Goal: Task Accomplishment & Management: Manage account settings

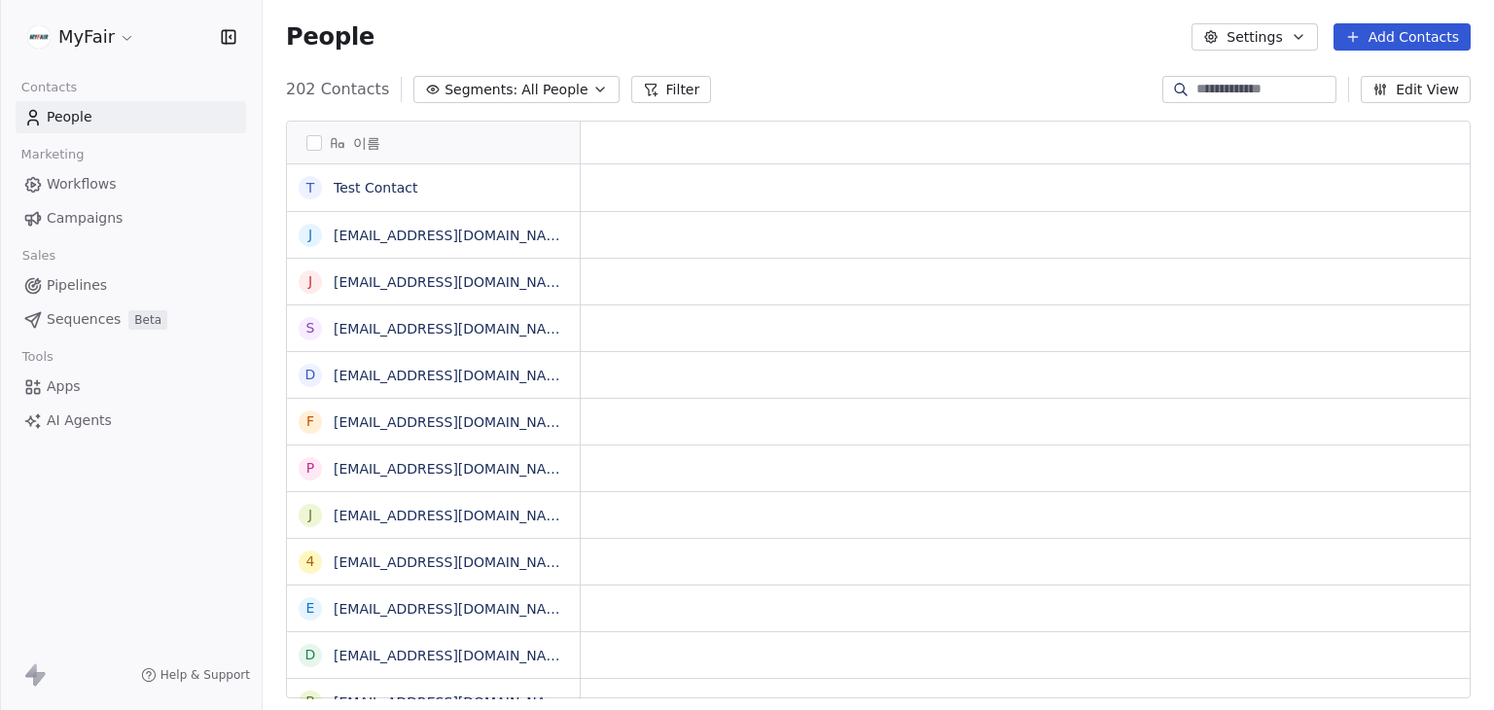
scroll to position [16, 16]
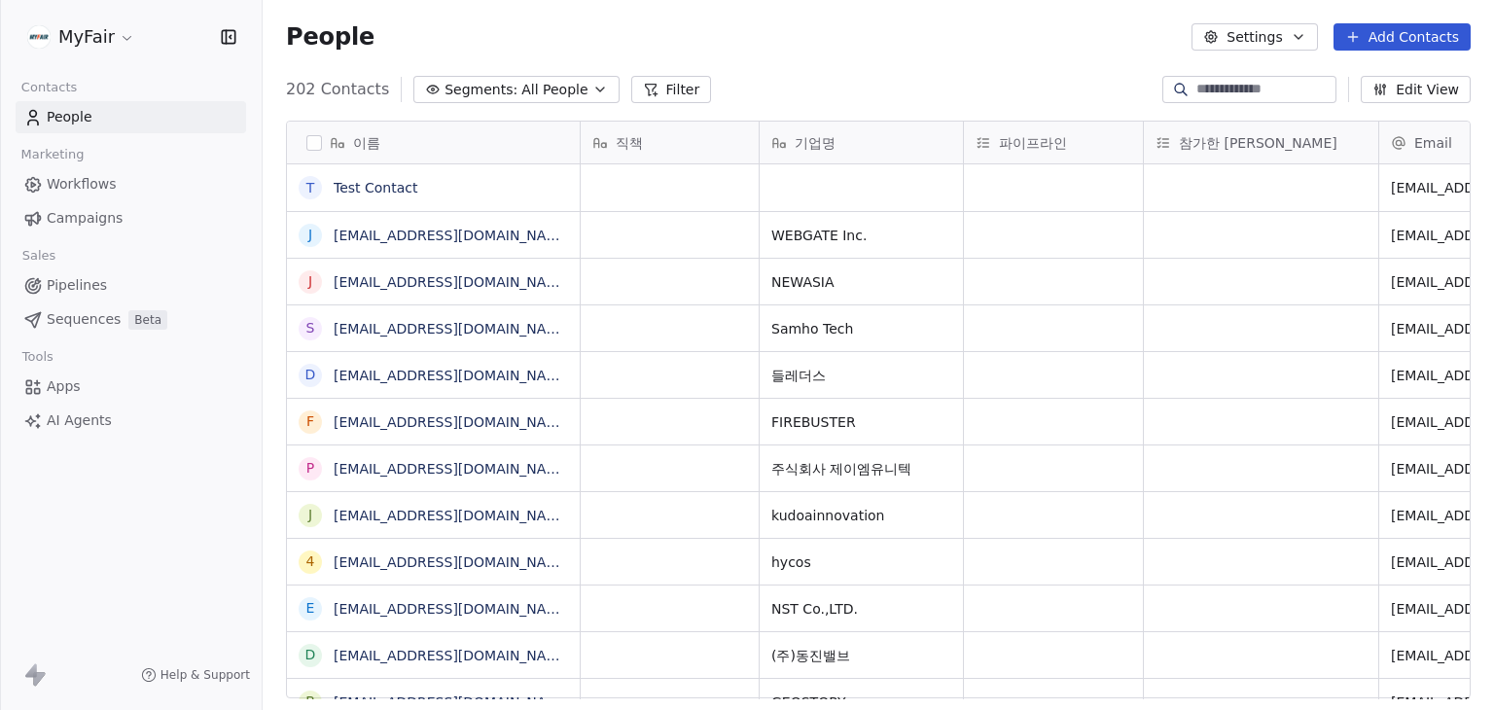
click at [91, 184] on span "Workflows" at bounding box center [82, 184] width 70 height 20
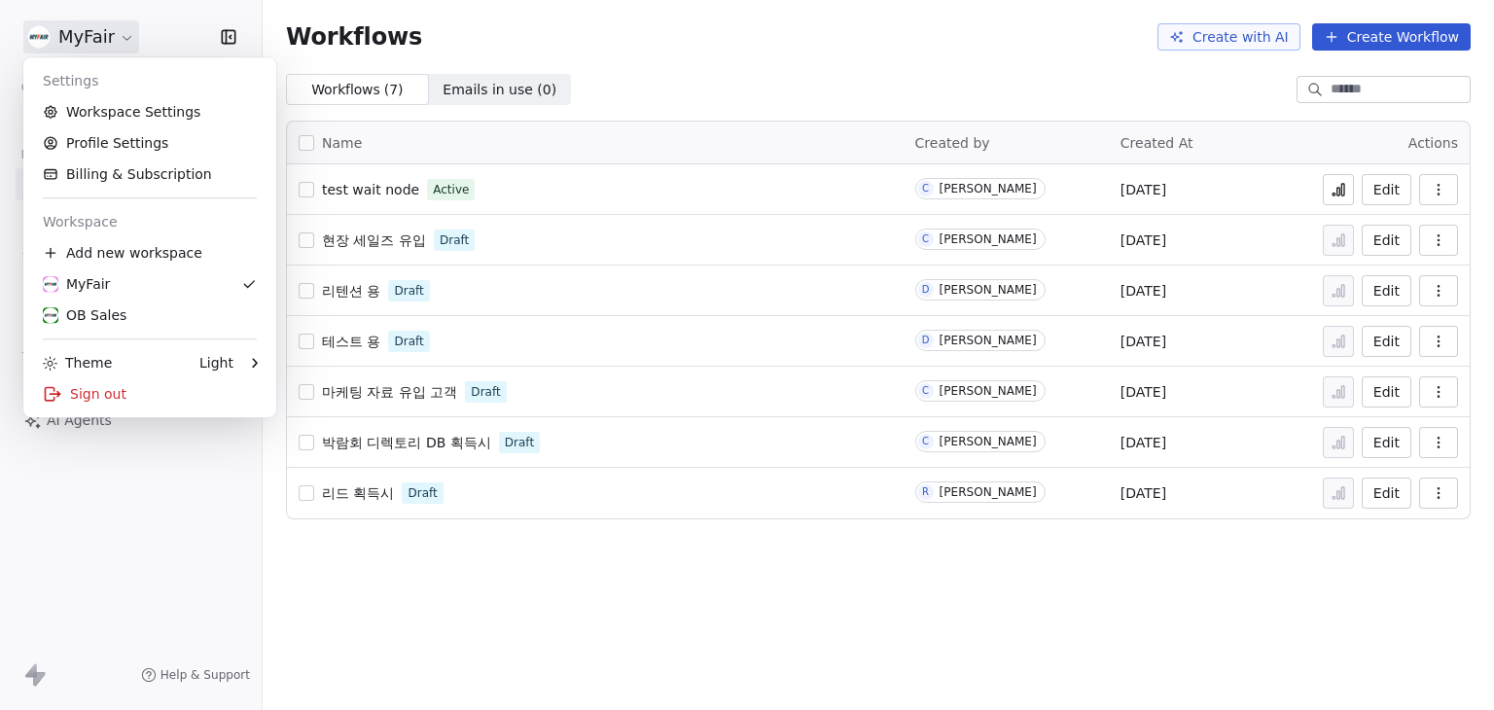
click at [105, 20] on html "MyFair Contacts People Marketing Workflows Campaigns Sales Pipelines Sequences …" at bounding box center [747, 355] width 1494 height 710
click at [104, 308] on div "OB Sales" at bounding box center [85, 314] width 84 height 19
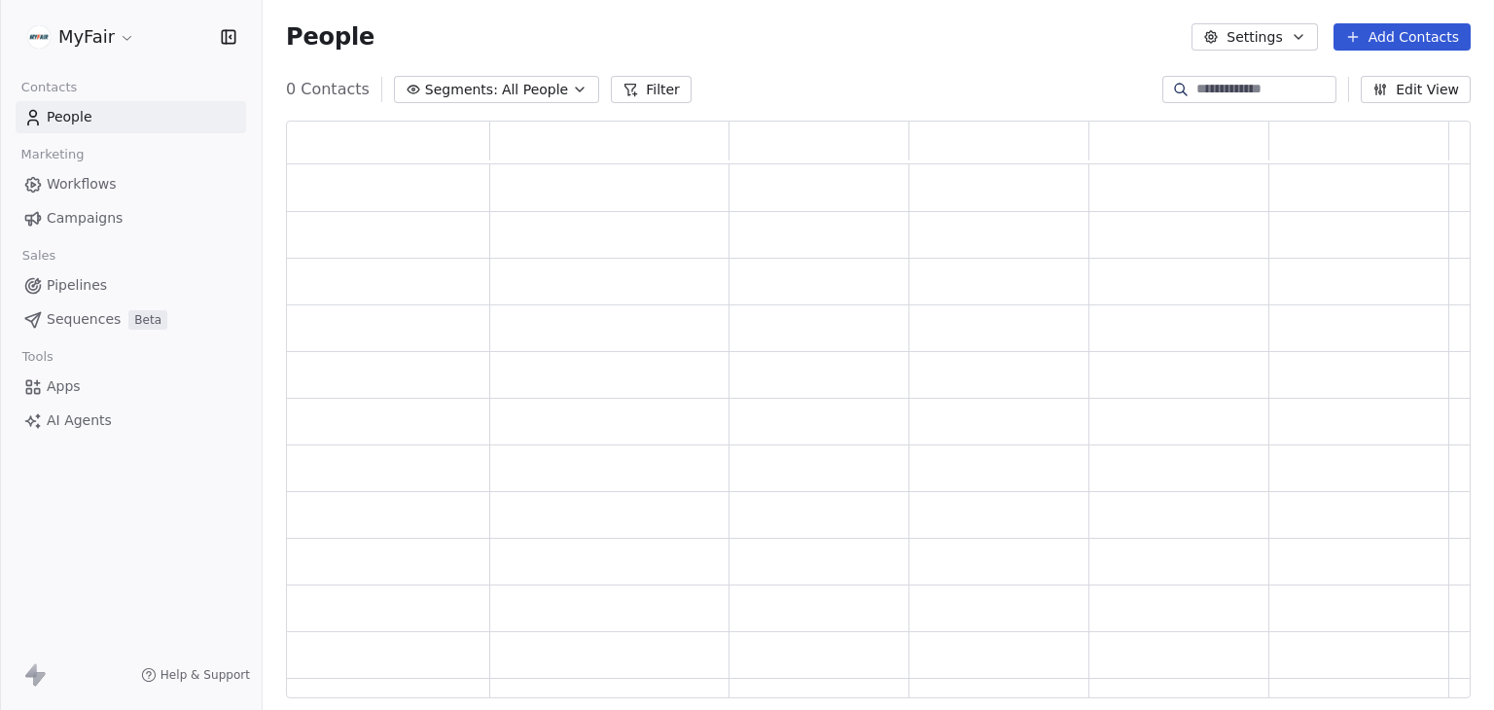
scroll to position [562, 1169]
click at [100, 183] on span "Workflows" at bounding box center [82, 184] width 70 height 20
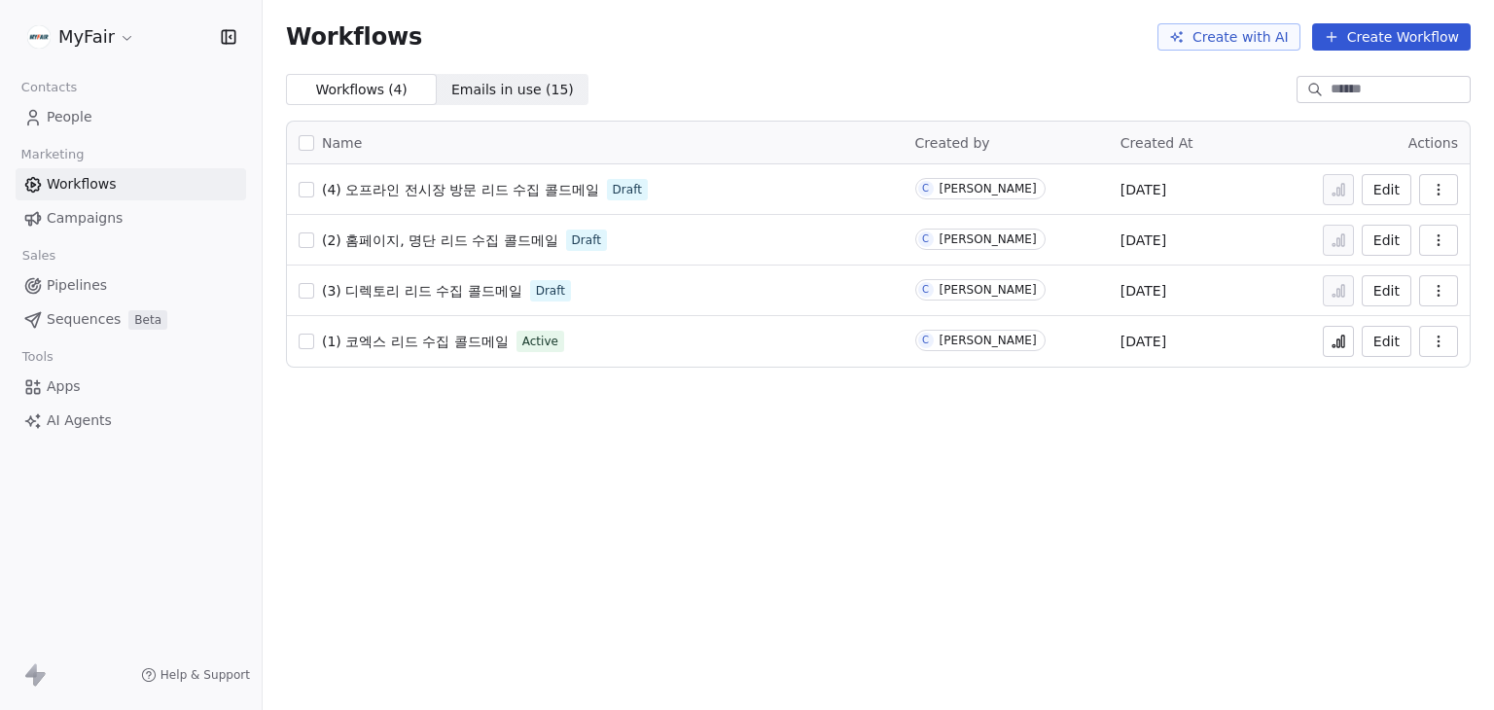
click at [99, 113] on link "People" at bounding box center [131, 117] width 230 height 32
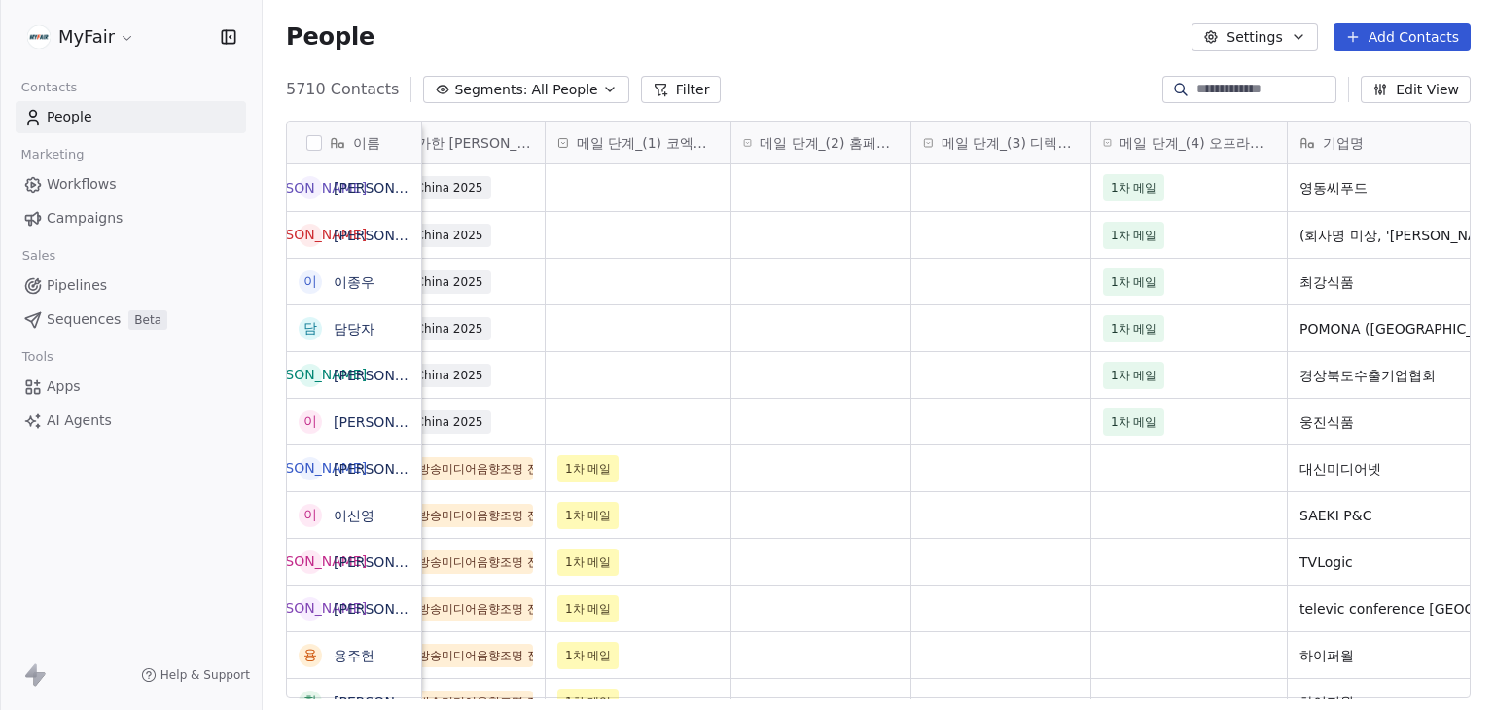
scroll to position [0, 367]
click at [1004, 135] on span "메일 단계_(3) 디렉토리 리드 수집" at bounding box center [1004, 142] width 137 height 19
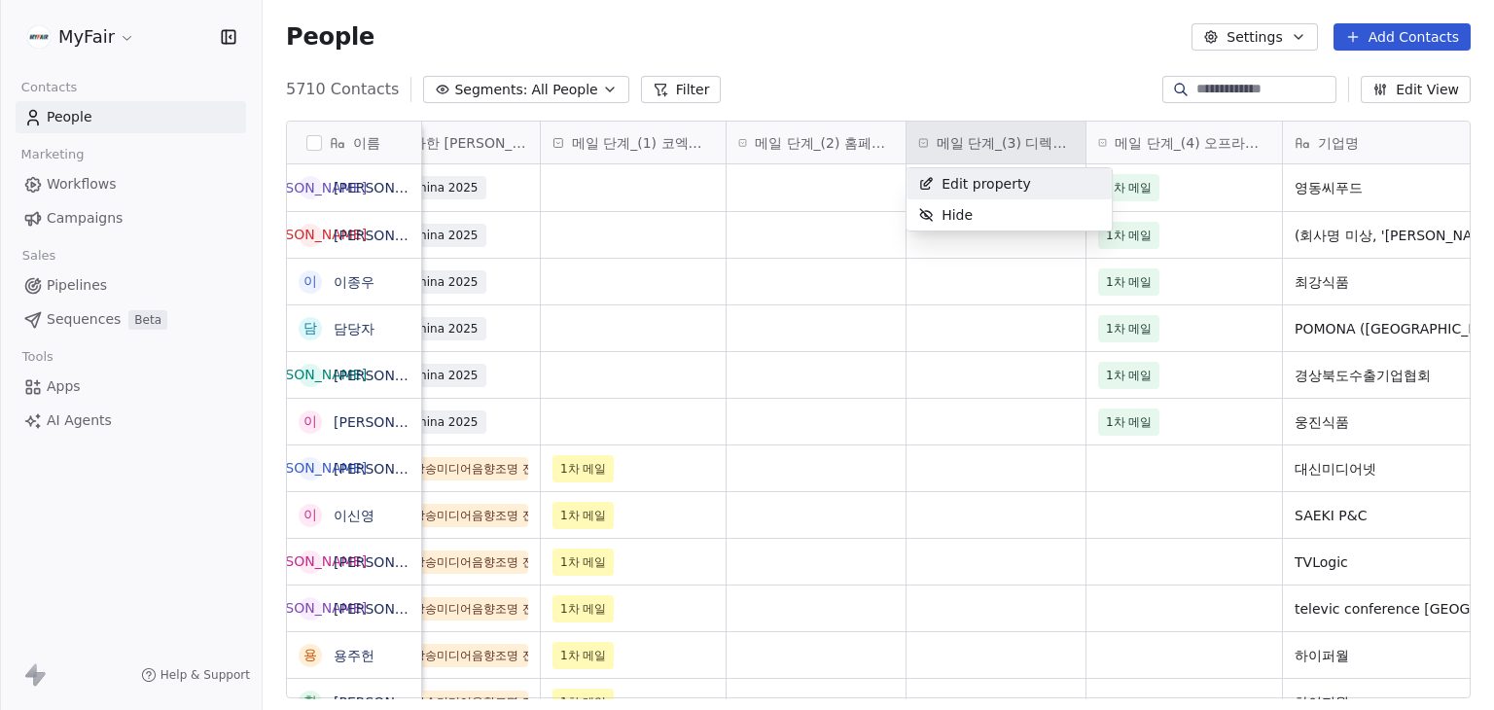
click at [997, 176] on span "Edit property" at bounding box center [985, 183] width 88 height 19
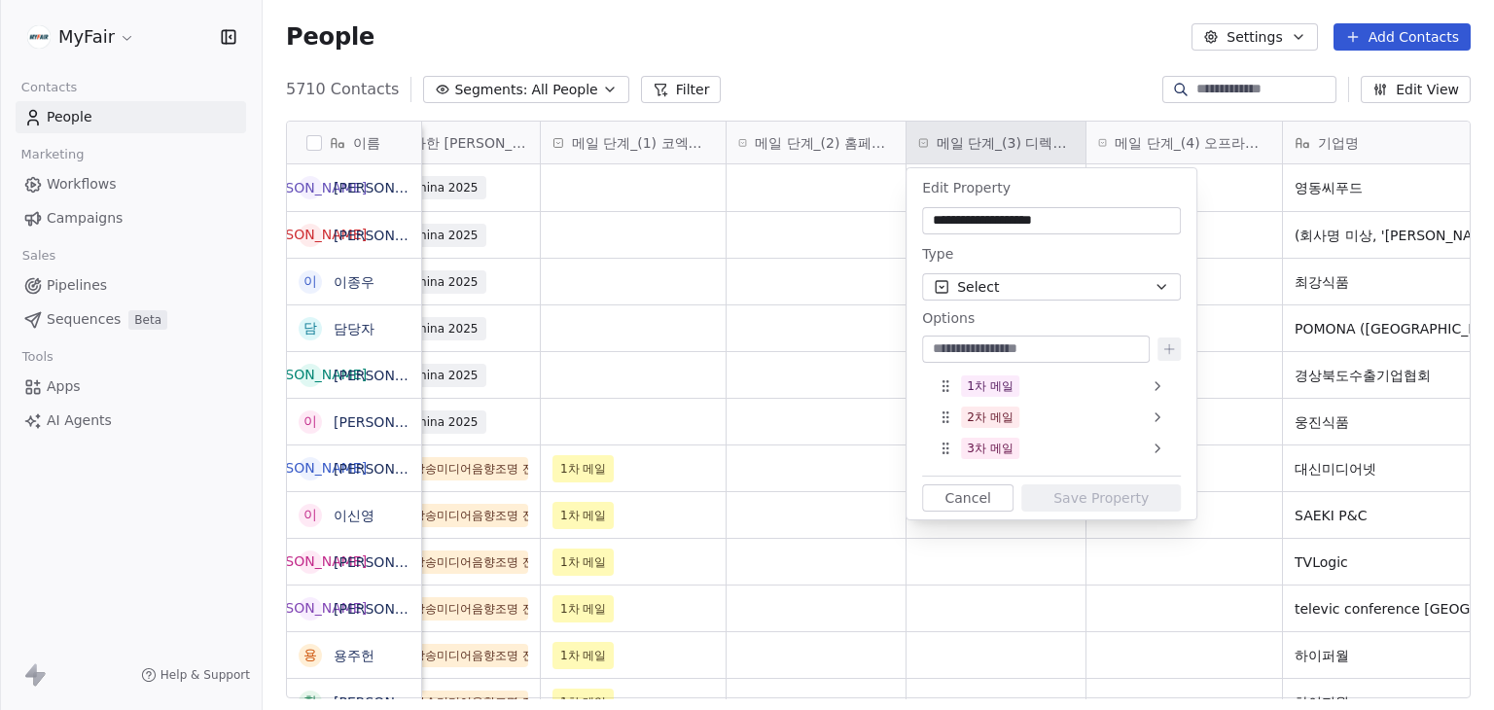
click at [1154, 228] on input "**********" at bounding box center [1051, 220] width 251 height 19
click at [998, 53] on html "MyFair Contacts People Marketing Workflows Campaigns Sales Pipelines Sequences …" at bounding box center [747, 355] width 1494 height 710
click at [123, 32] on html "MyFair Contacts People Marketing Workflows Campaigns Sales Pipelines Sequences …" at bounding box center [747, 355] width 1494 height 710
click at [113, 40] on html "MyFair Contacts People Marketing Workflows Campaigns Sales Pipelines Sequences …" at bounding box center [747, 355] width 1494 height 710
click at [898, 44] on html "MyFair Contacts People Marketing Workflows Campaigns Sales Pipelines Sequences …" at bounding box center [747, 355] width 1494 height 710
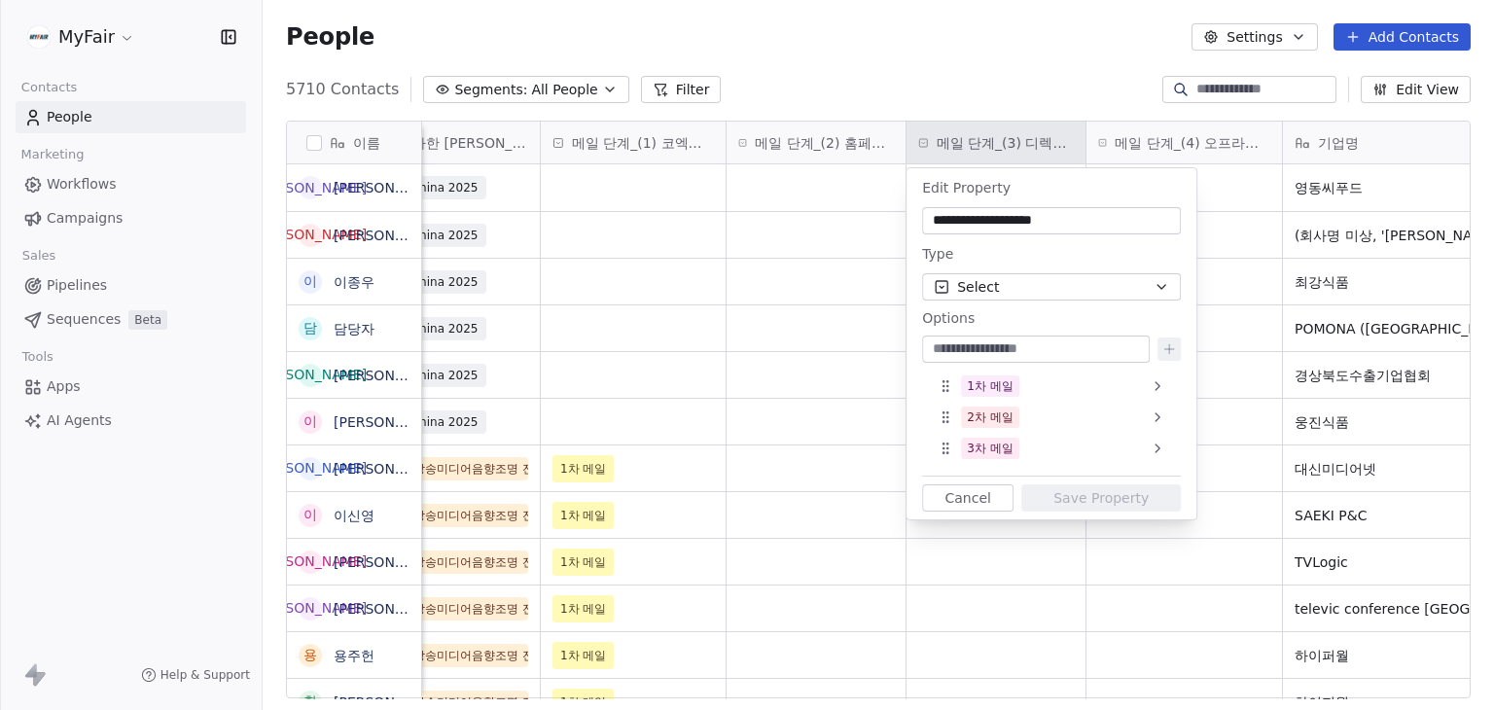
click at [952, 503] on button "Cancel" at bounding box center [967, 497] width 91 height 27
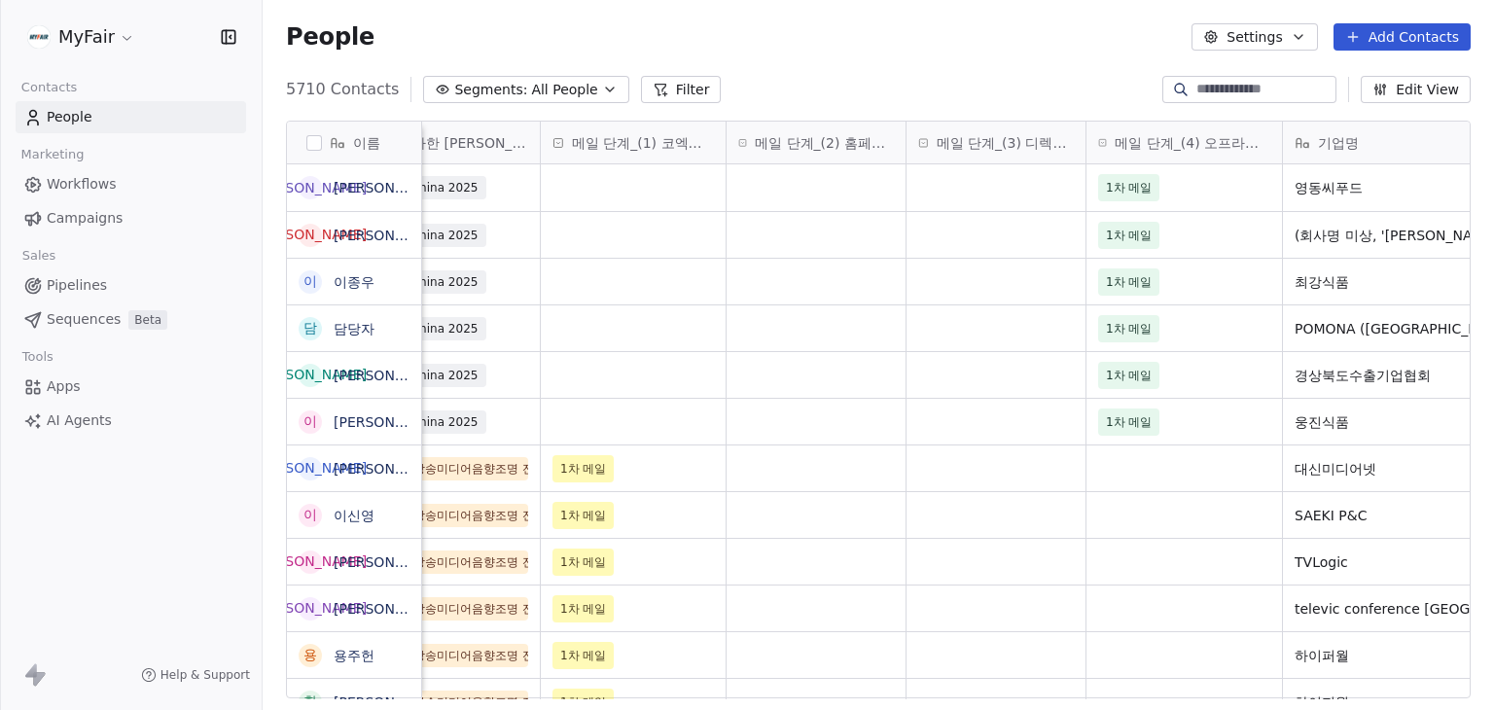
click at [66, 34] on html "MyFair Contacts People Marketing Workflows Campaigns Sales Pipelines Sequences …" at bounding box center [747, 355] width 1494 height 710
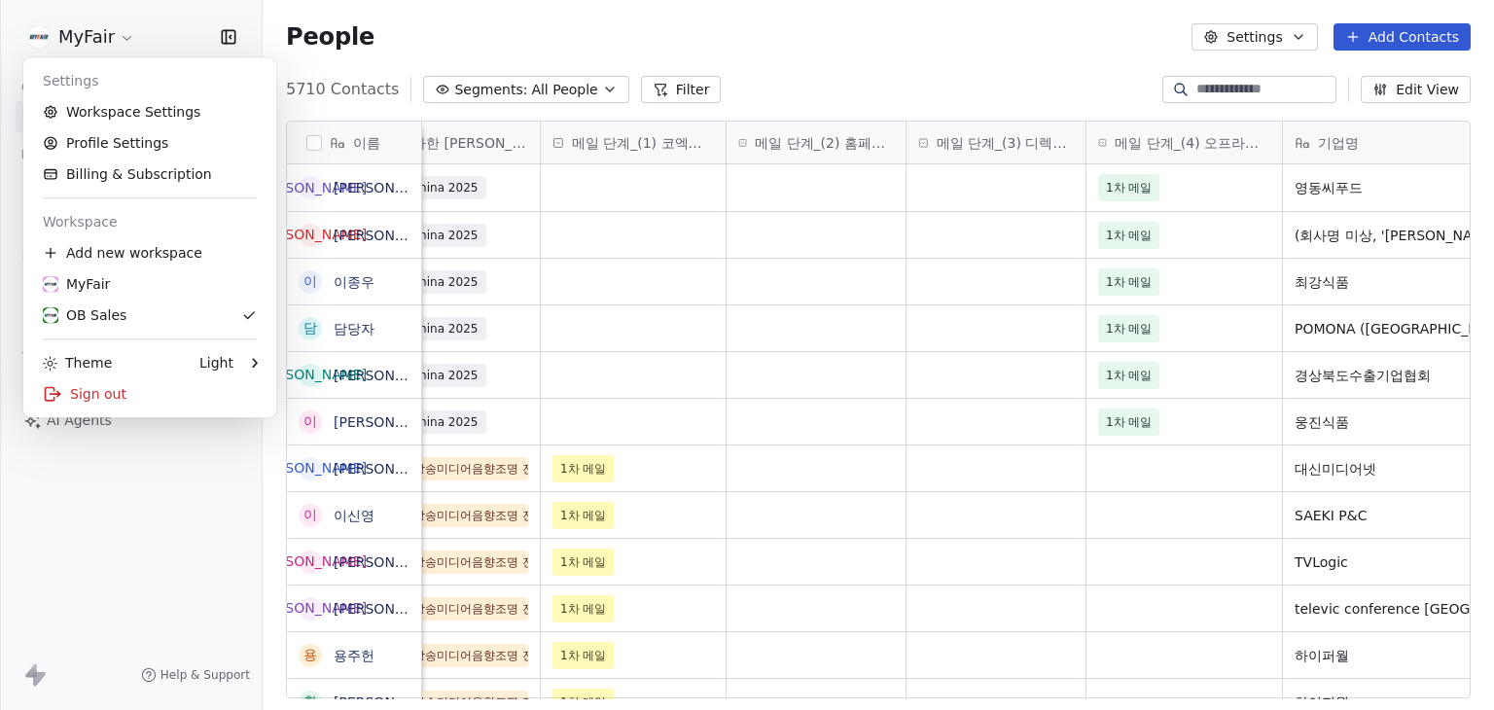
click at [792, 29] on html "MyFair Contacts People Marketing Workflows Campaigns Sales Pipelines Sequences …" at bounding box center [747, 355] width 1494 height 710
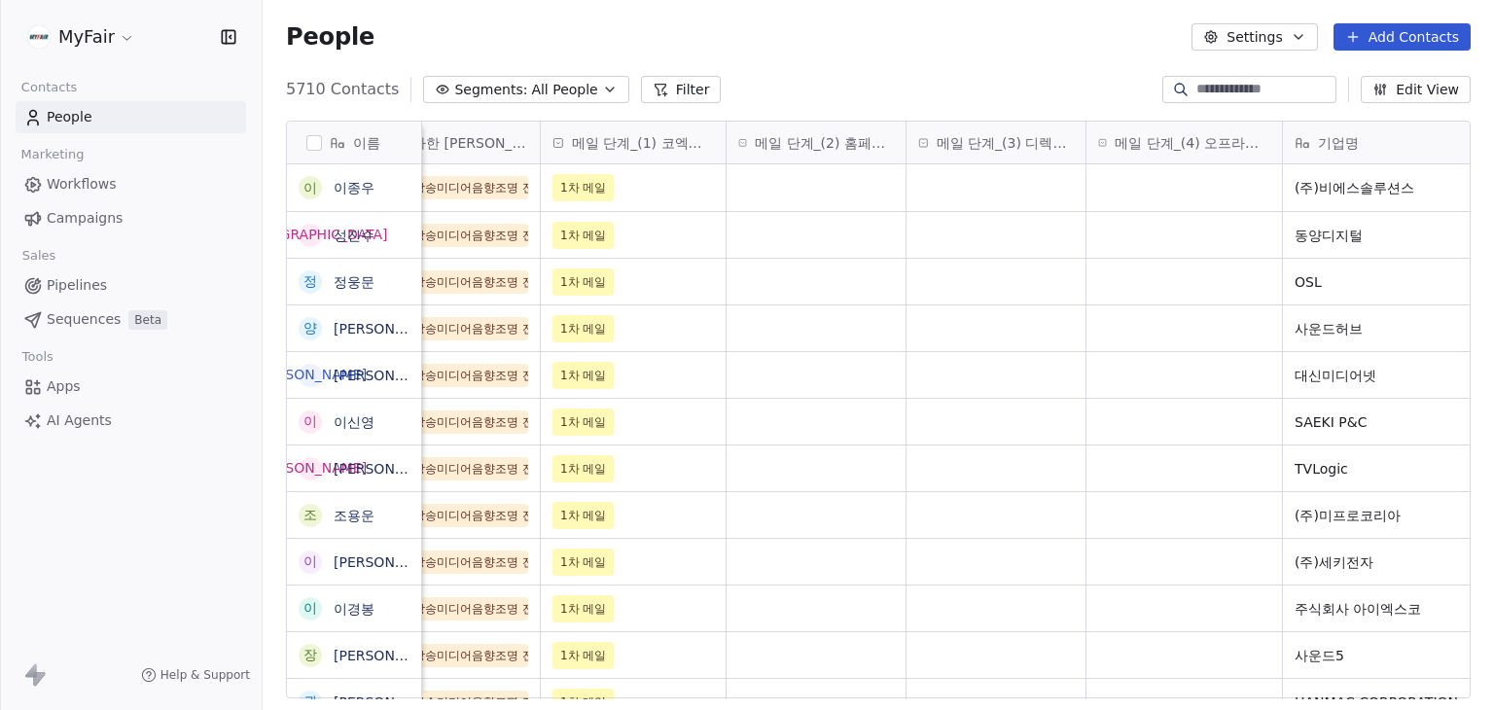
click at [102, 36] on html "MyFair Contacts People Marketing Workflows Campaigns Sales Pipelines Sequences …" at bounding box center [747, 355] width 1494 height 710
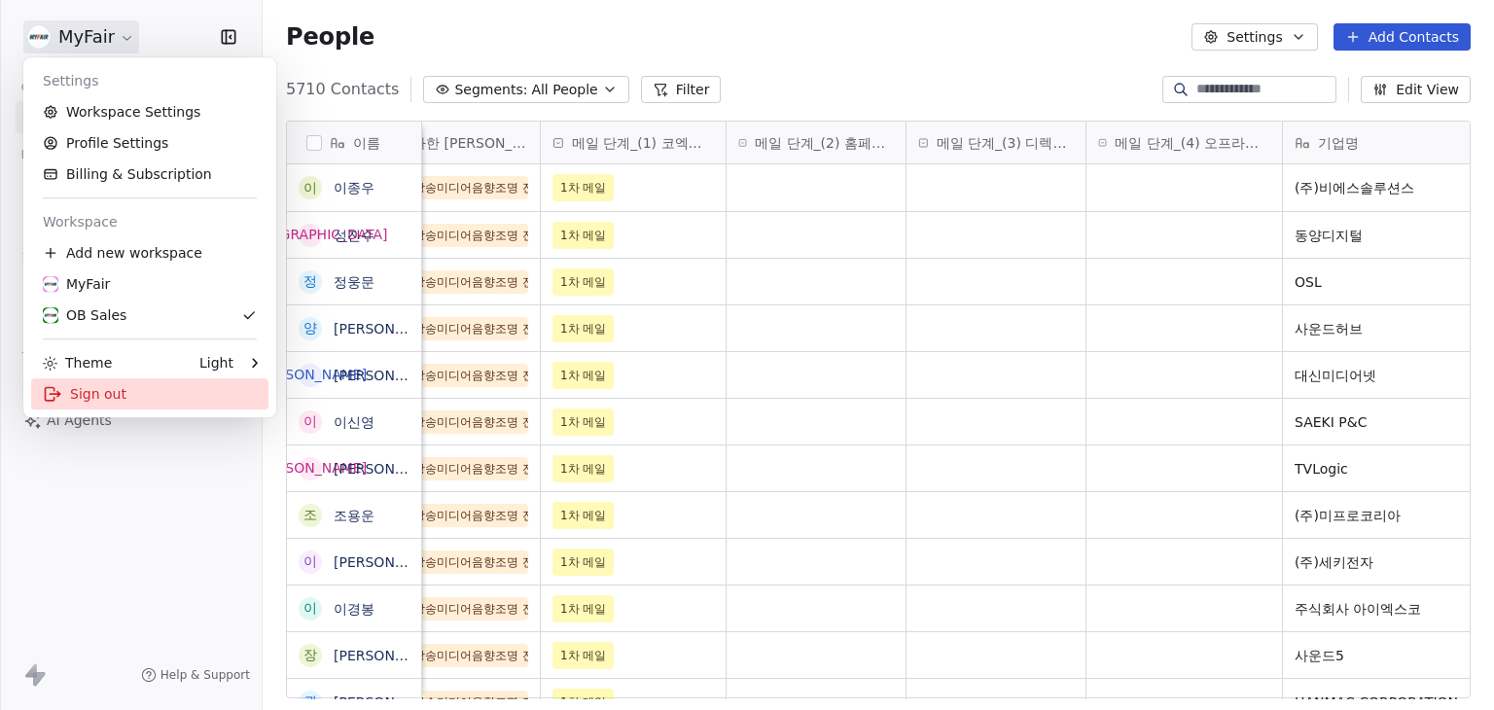
click at [140, 396] on div "Sign out" at bounding box center [149, 393] width 237 height 31
